Goal: Transaction & Acquisition: Purchase product/service

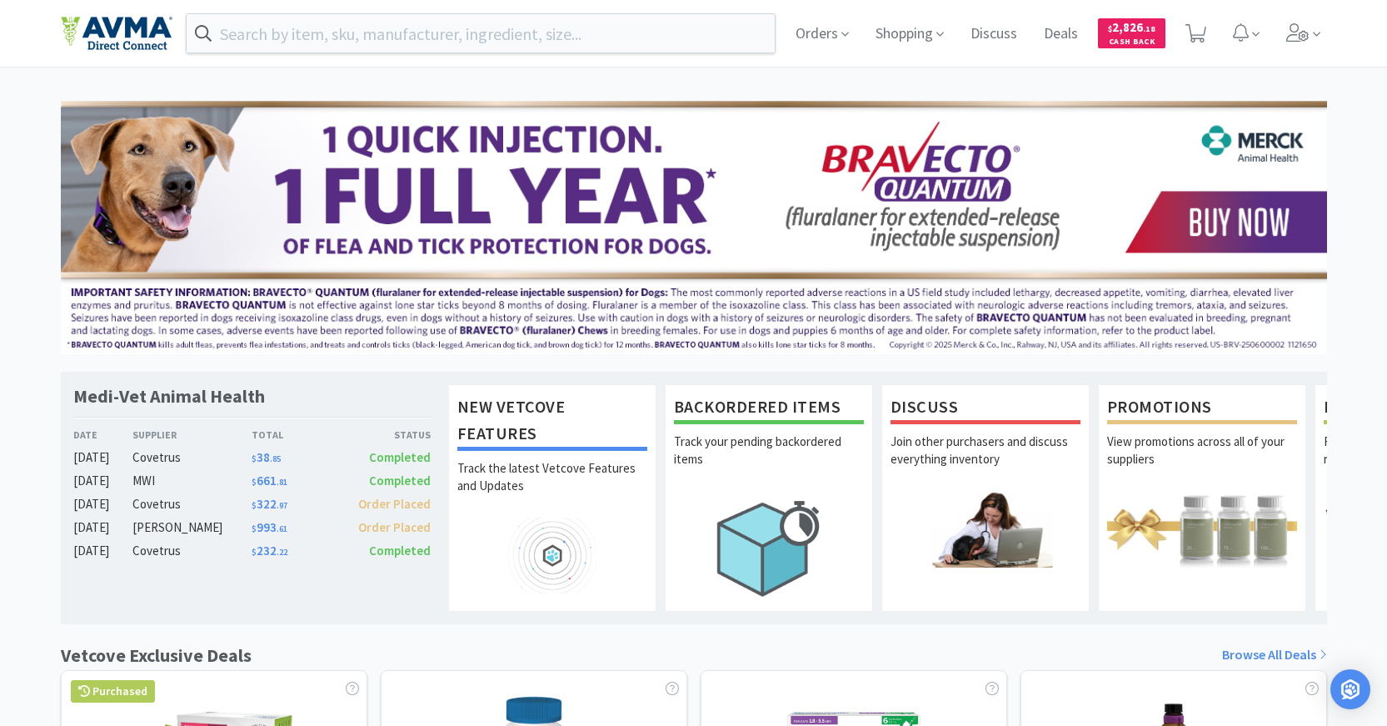
click at [453, 12] on div "Orders Shopping Discuss Discuss Deals Deals $ 2,826 . 18 Cash Back" at bounding box center [694, 33] width 1267 height 67
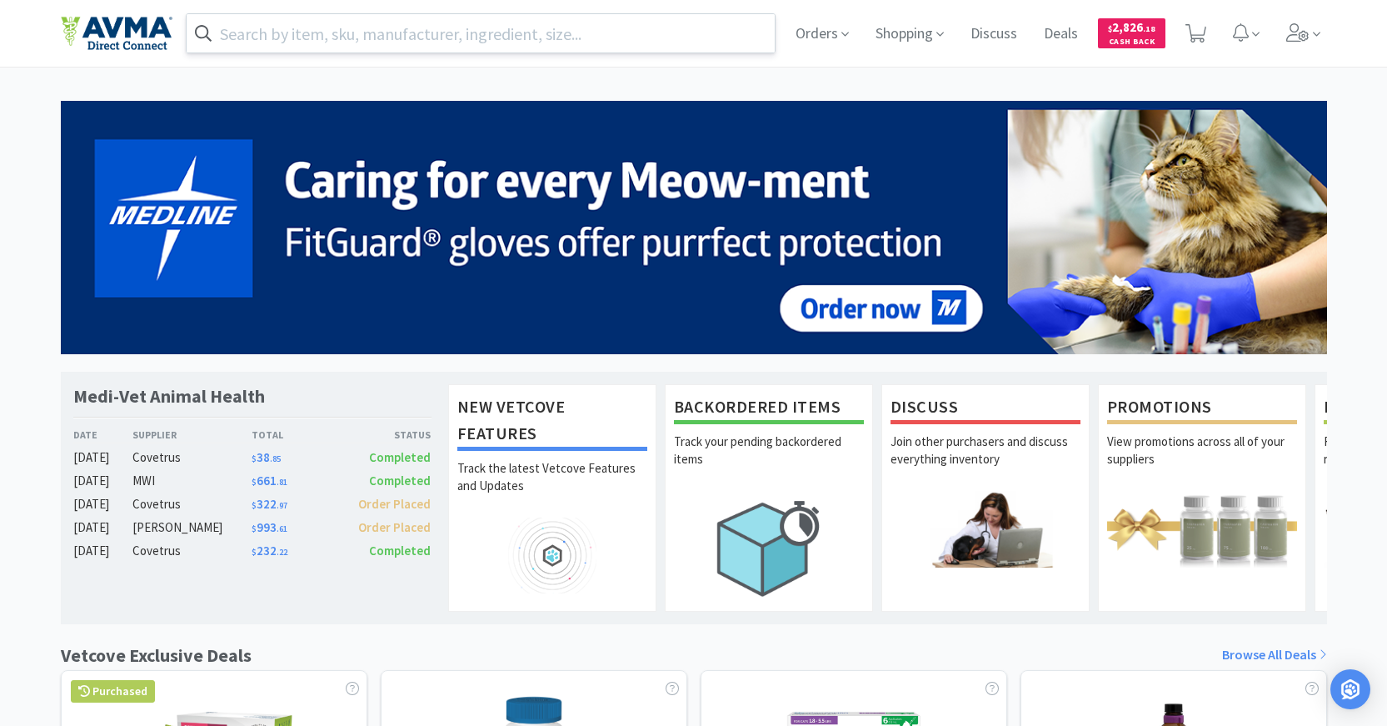
click at [447, 32] on input "text" at bounding box center [481, 33] width 589 height 38
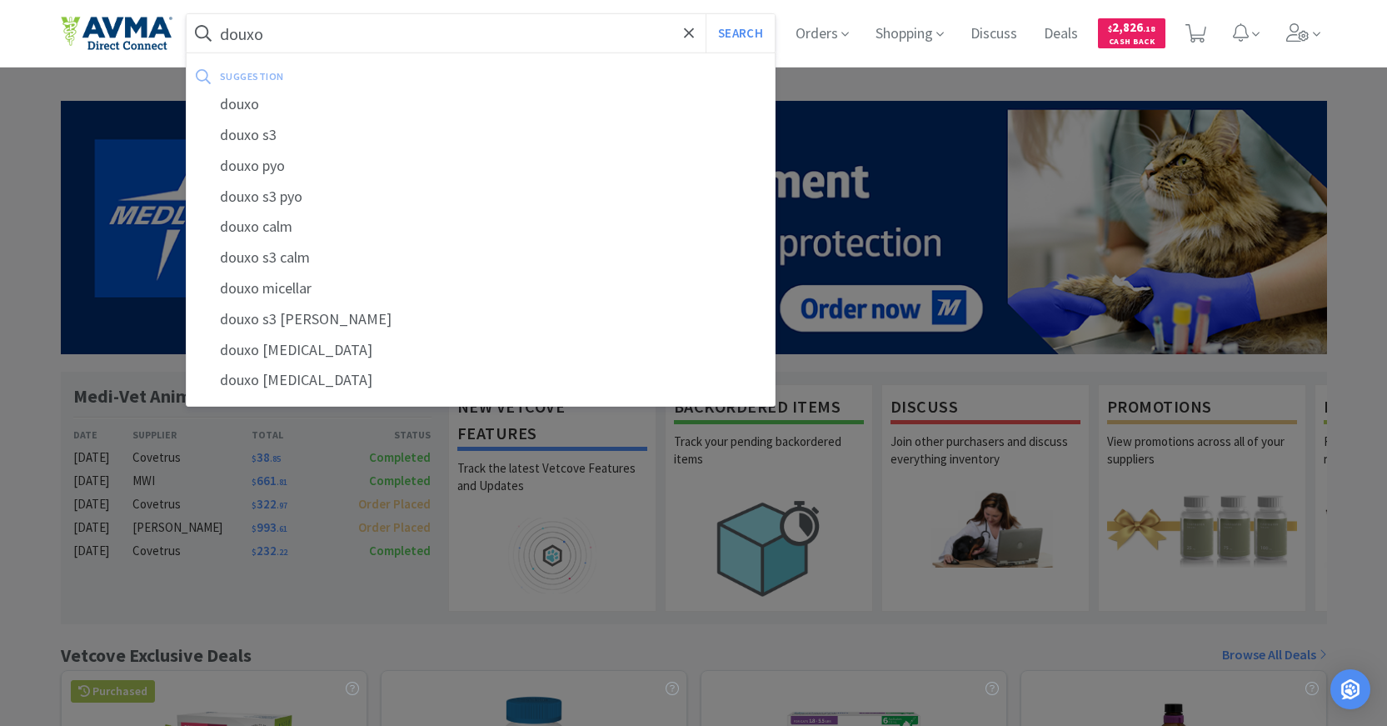
type input "douxo"
click at [706, 14] on button "Search" at bounding box center [740, 33] width 69 height 38
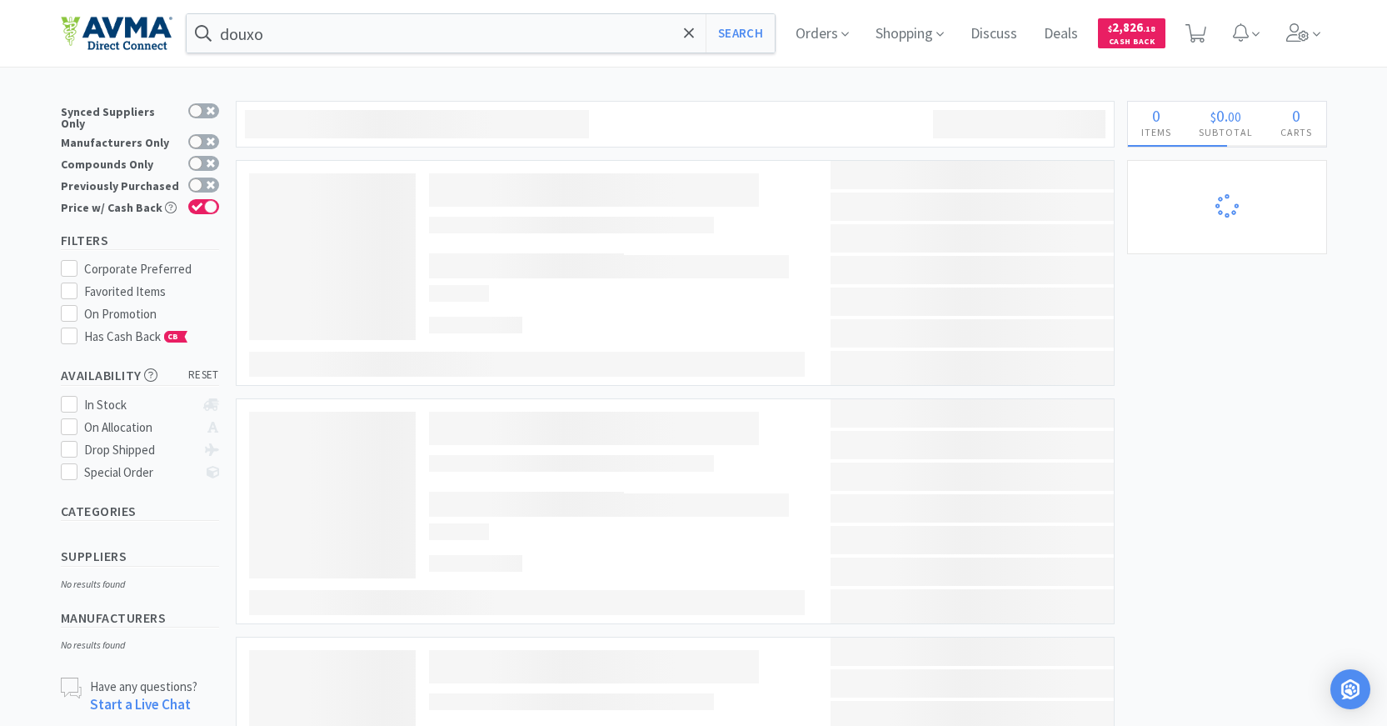
select select "1"
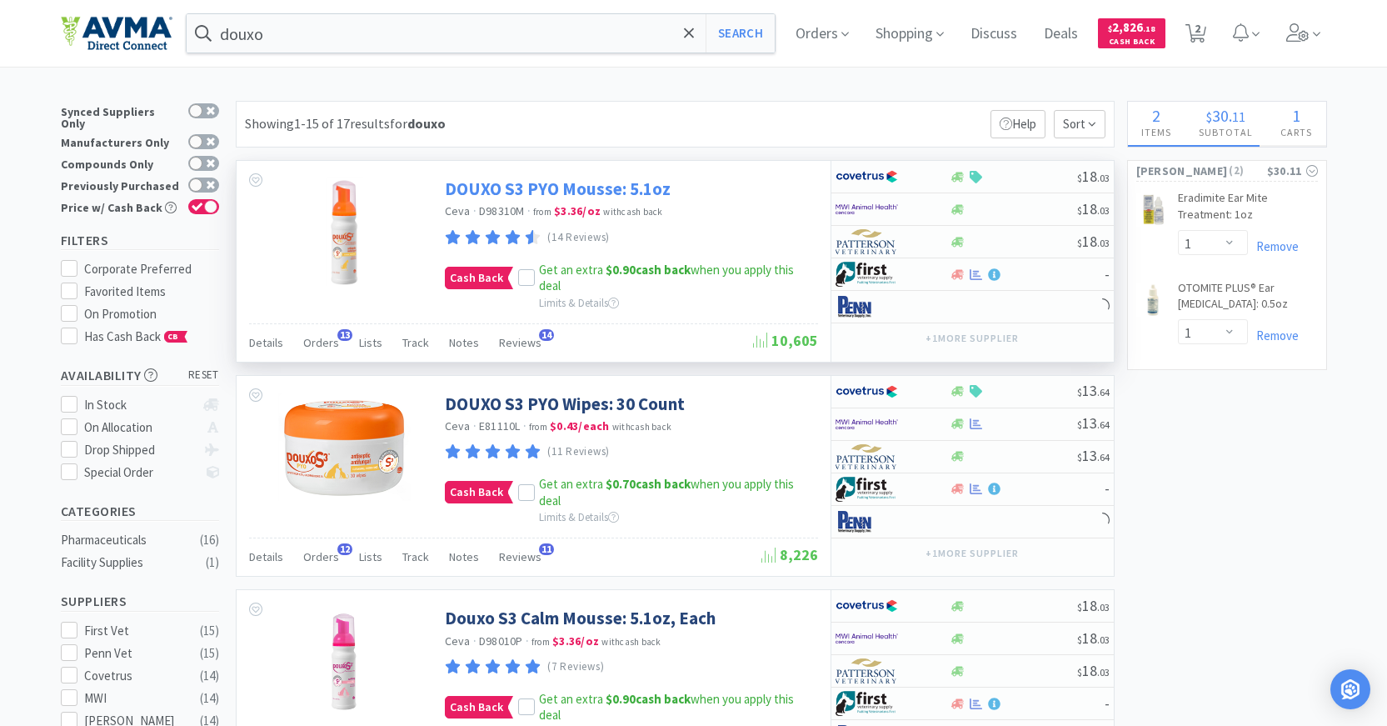
select select "1"
select select "2"
select select "1"
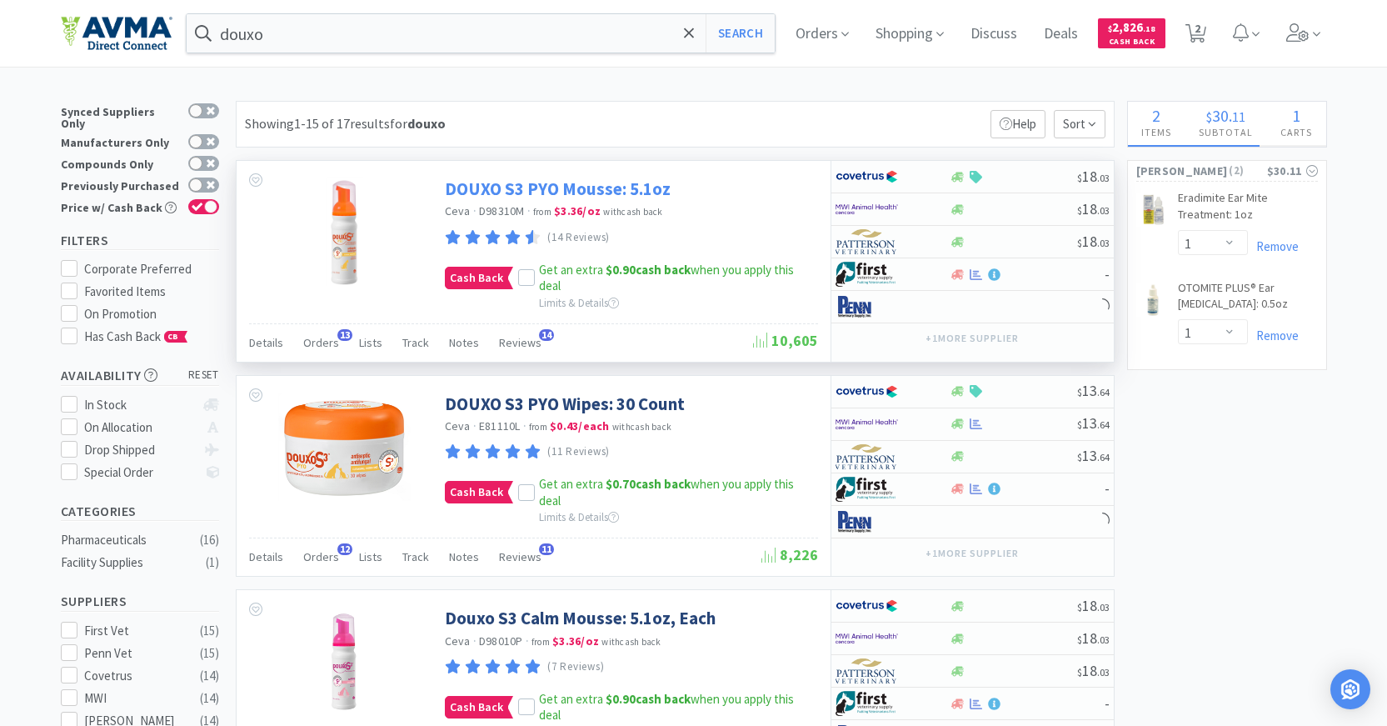
select select "1"
select select "2"
select select "1"
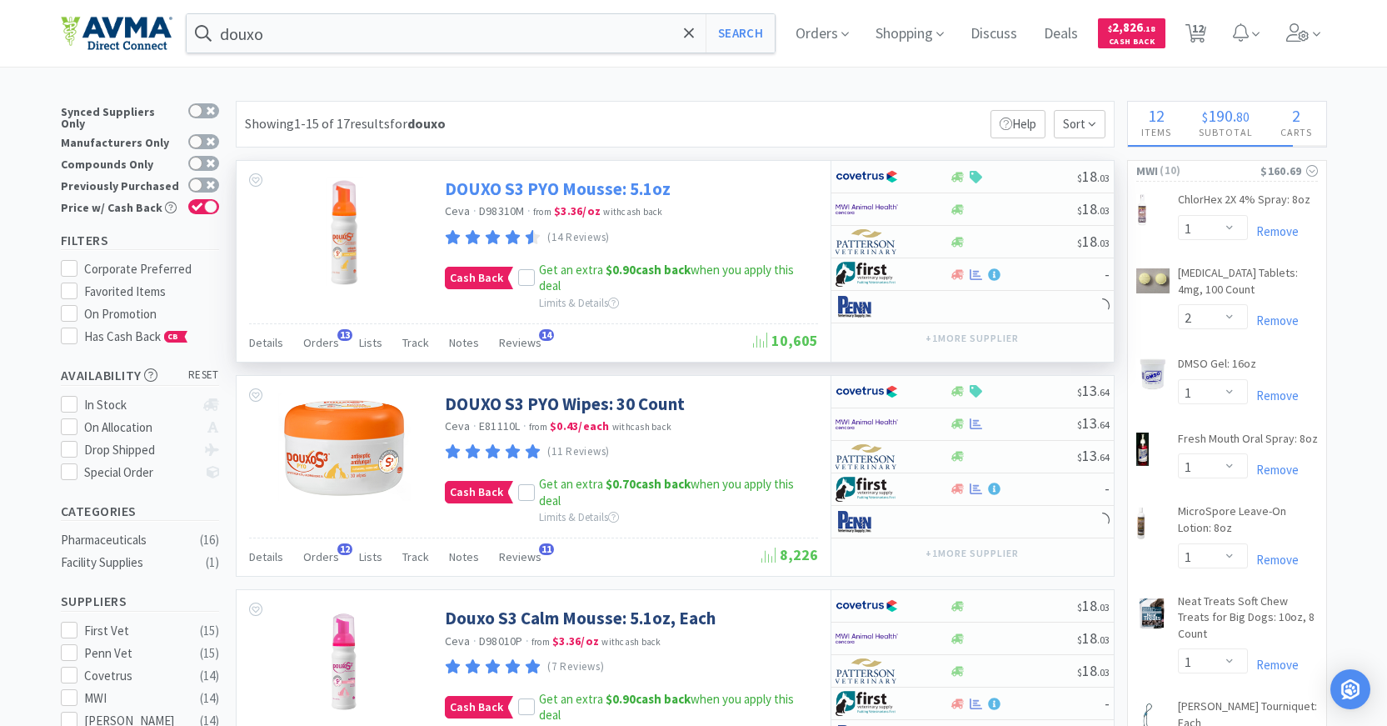
select select "1"
select select "2"
select select "1"
select select "25"
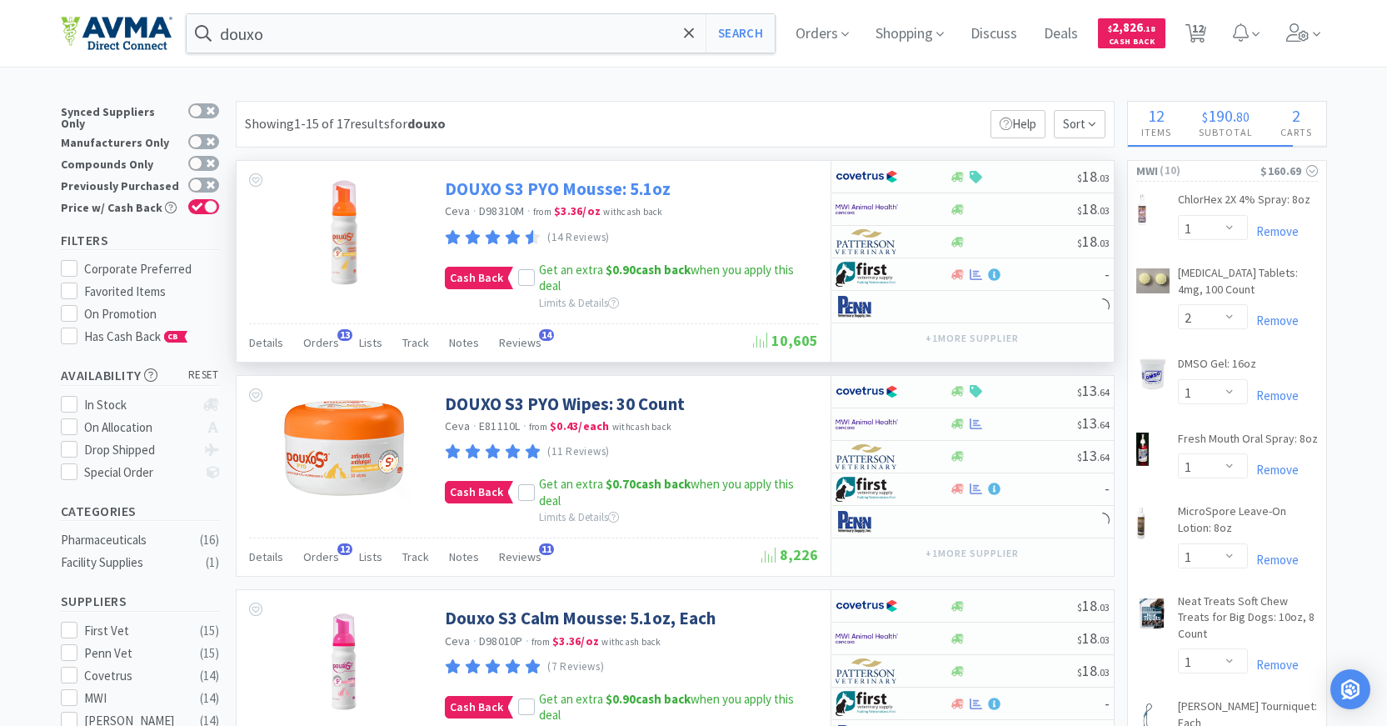
select select "1"
select select "6"
select select "2"
select select "1"
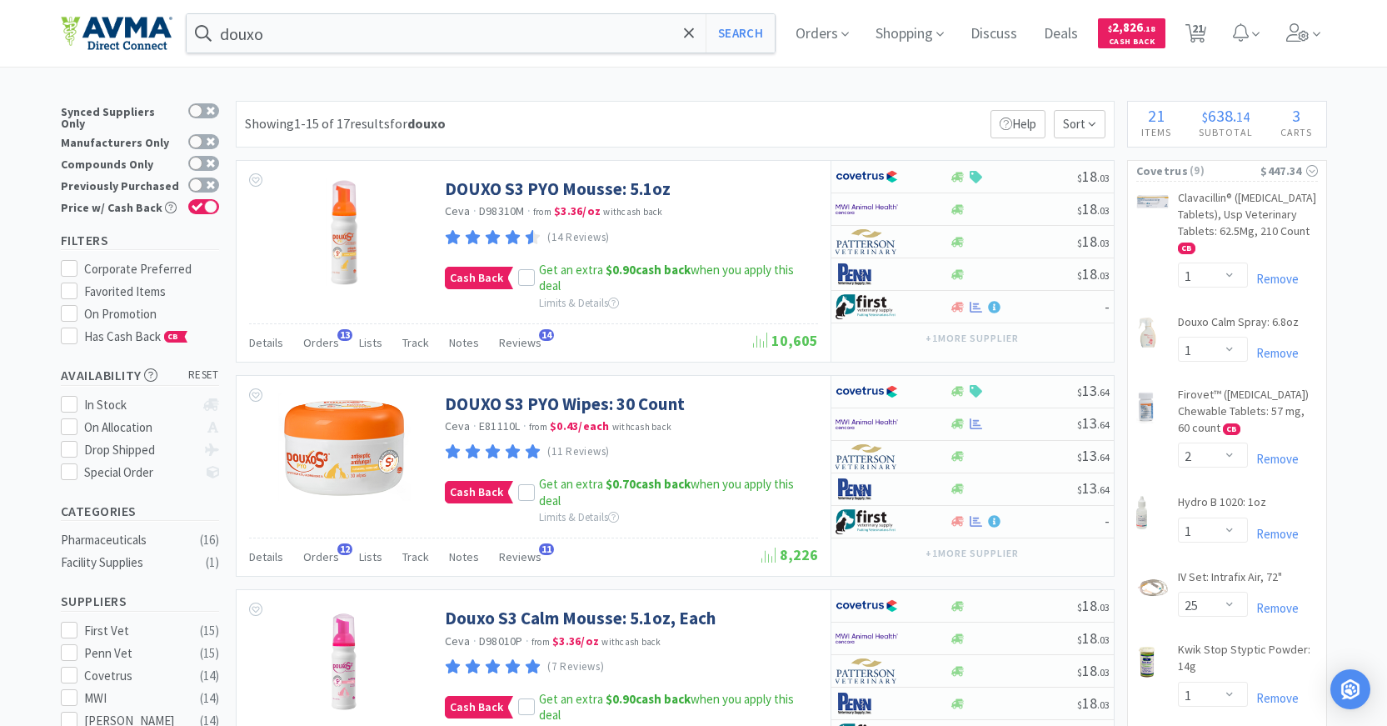
click at [1085, 140] on div "Showing 1-15 of 17 results for douxo Filters Help Sort" at bounding box center [675, 124] width 879 height 47
click at [1080, 121] on span "Sort" at bounding box center [1080, 124] width 52 height 28
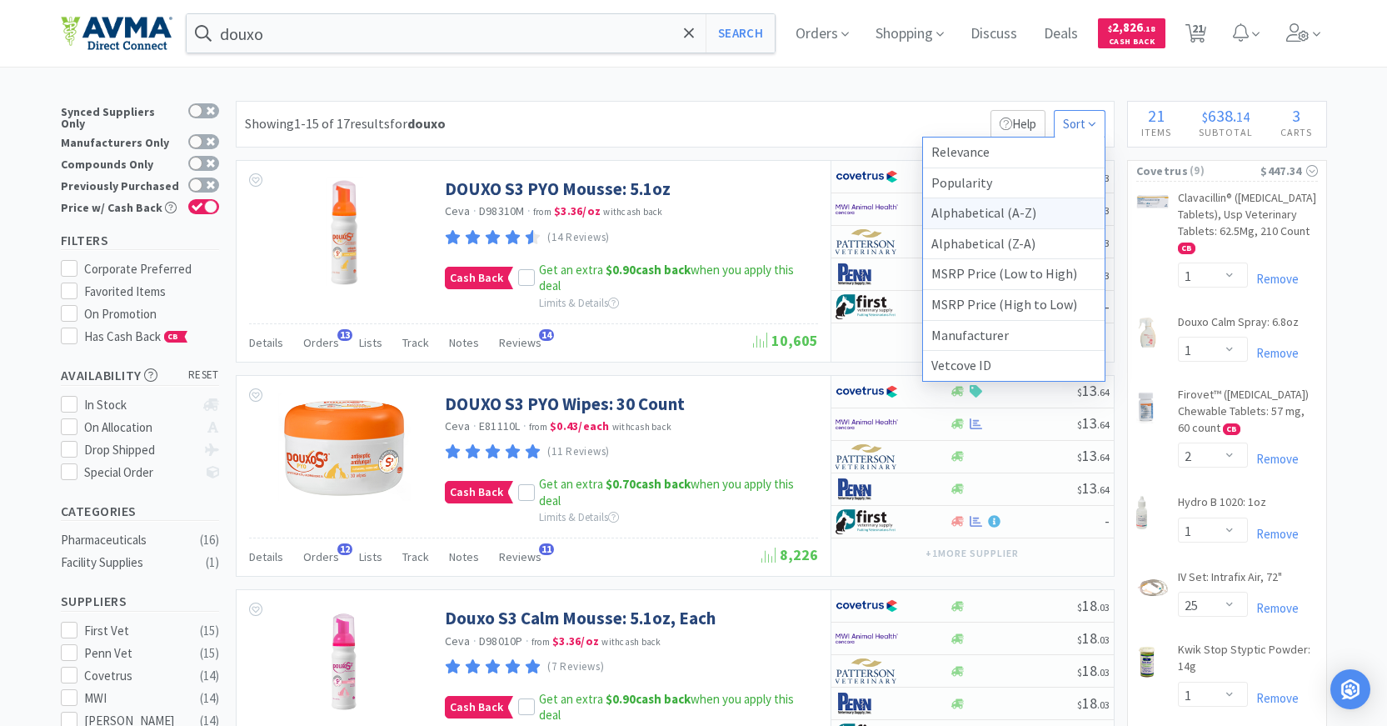
click at [973, 209] on div "Alphabetical (A-Z)" at bounding box center [1014, 213] width 182 height 31
